Goal: Task Accomplishment & Management: Manage account settings

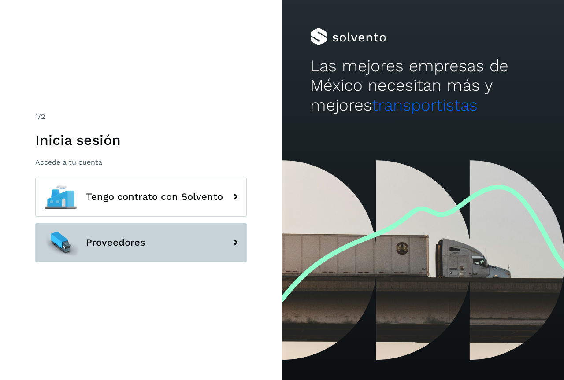
click at [102, 242] on span "Proveedores" at bounding box center [115, 242] width 59 height 11
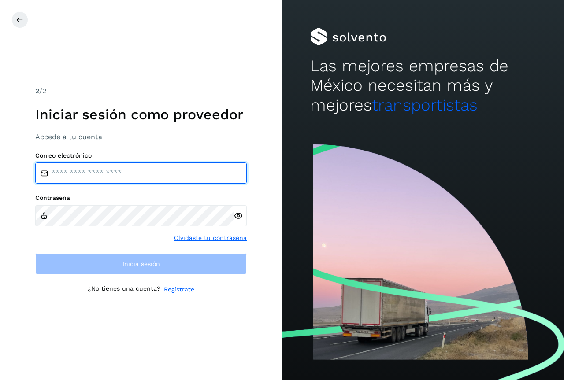
type input "**********"
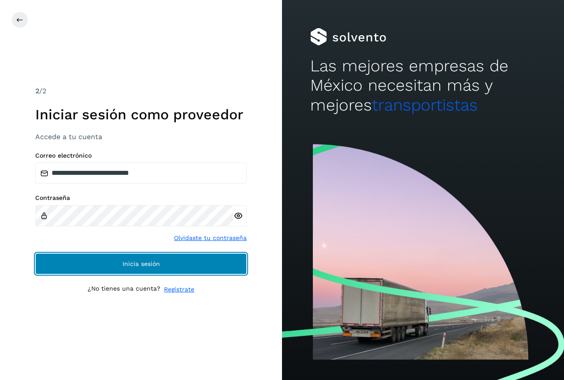
click at [111, 261] on button "Inicia sesión" at bounding box center [140, 263] width 211 height 21
click at [145, 263] on span "Inicia sesión" at bounding box center [140, 264] width 37 height 6
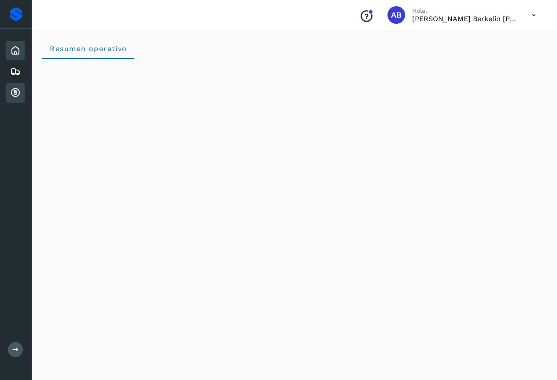
click at [15, 92] on icon at bounding box center [15, 93] width 11 height 11
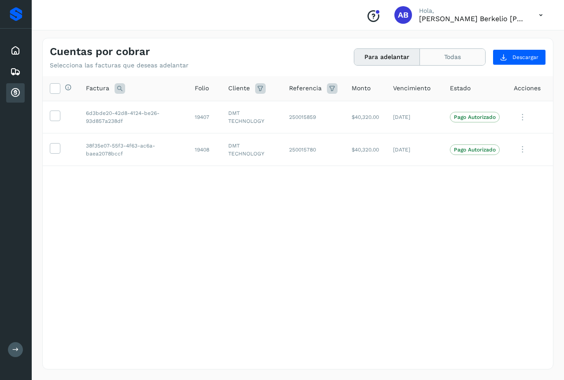
click at [454, 57] on button "Todas" at bounding box center [452, 57] width 65 height 16
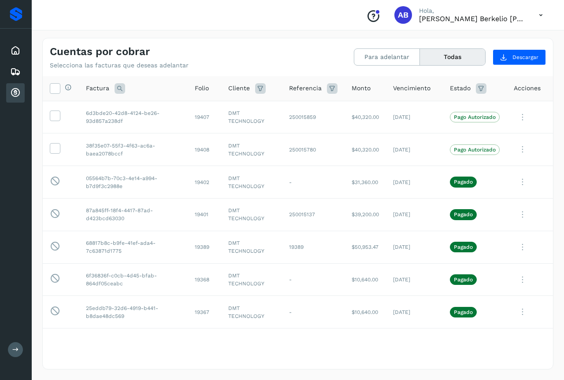
click at [543, 13] on icon at bounding box center [541, 15] width 18 height 18
click at [495, 37] on div "Cerrar sesión" at bounding box center [496, 39] width 105 height 17
